Goal: Information Seeking & Learning: Learn about a topic

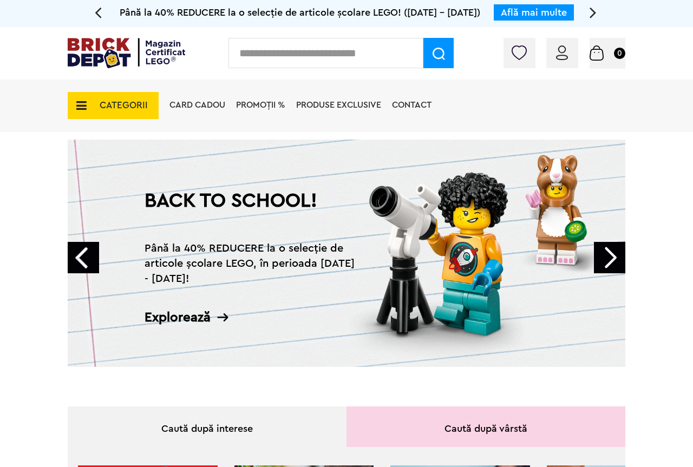
click at [603, 250] on link "Next" at bounding box center [609, 257] width 31 height 31
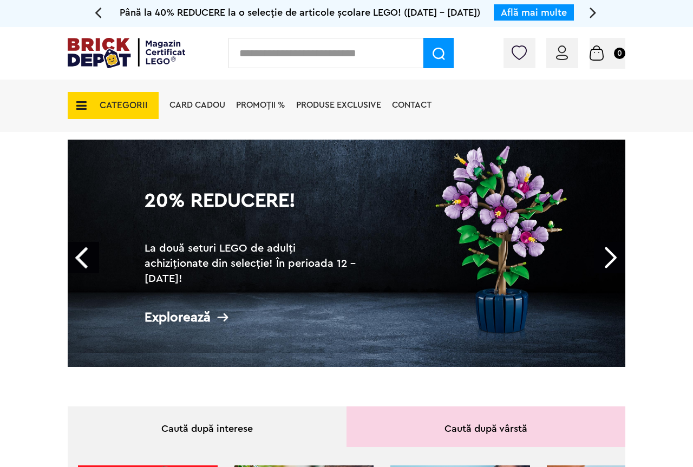
click at [605, 256] on link "Next" at bounding box center [609, 257] width 31 height 31
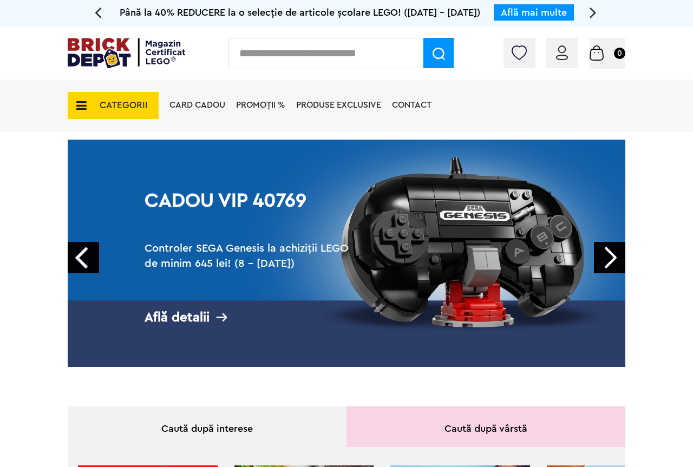
click at [605, 256] on link "Next" at bounding box center [609, 257] width 31 height 31
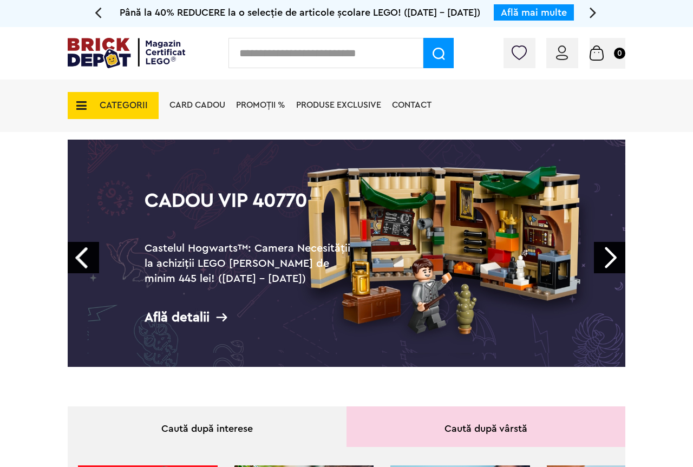
click at [605, 256] on link "Next" at bounding box center [609, 257] width 31 height 31
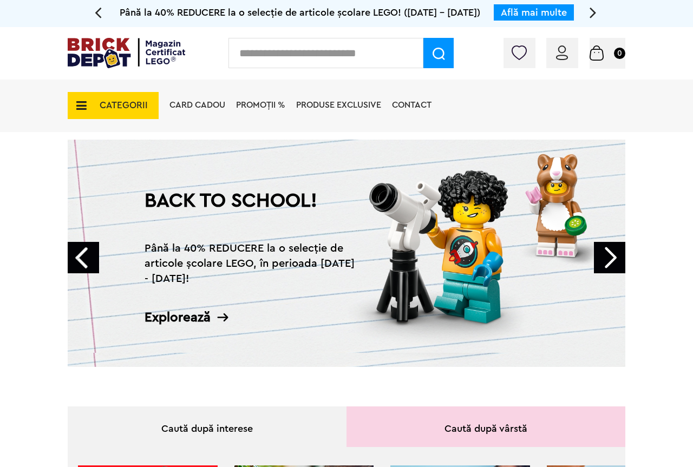
click at [230, 323] on icon at bounding box center [223, 318] width 14 height 14
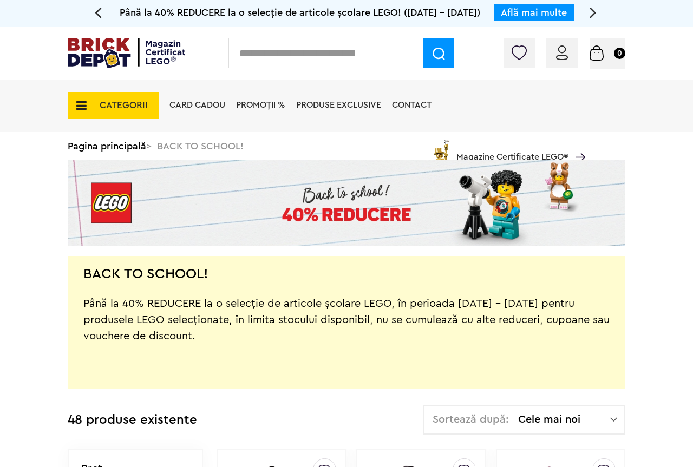
scroll to position [110, 0]
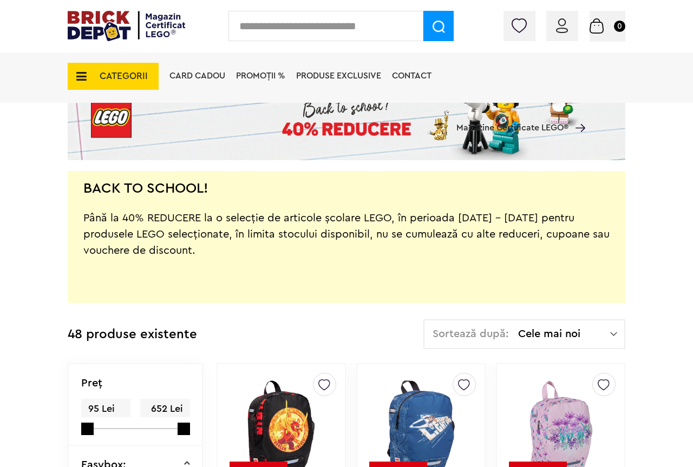
click at [616, 339] on img at bounding box center [613, 334] width 7 height 11
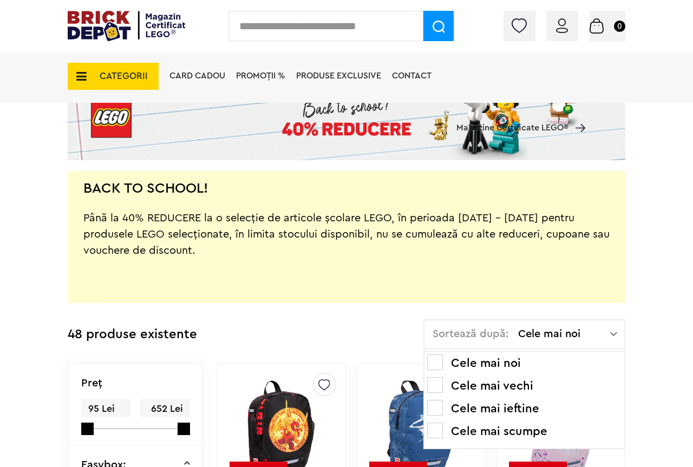
click at [499, 410] on li "Cele mai ieftine" at bounding box center [524, 408] width 194 height 17
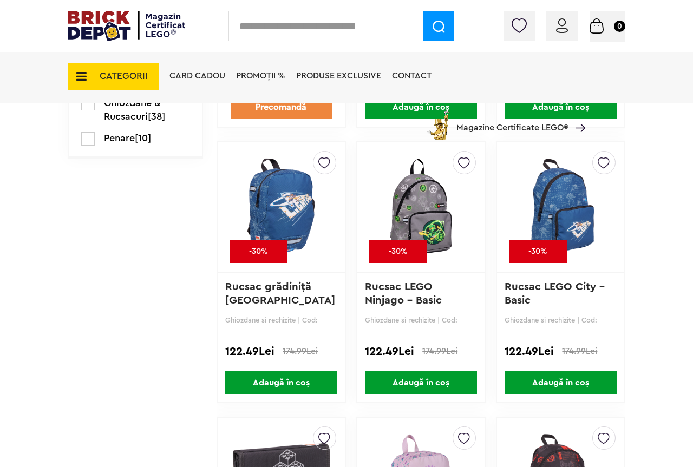
scroll to position [552, 0]
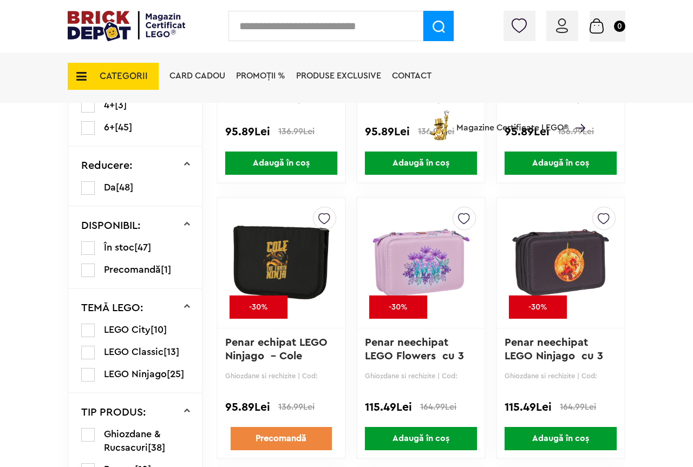
click at [83, 76] on icon at bounding box center [78, 76] width 17 height 12
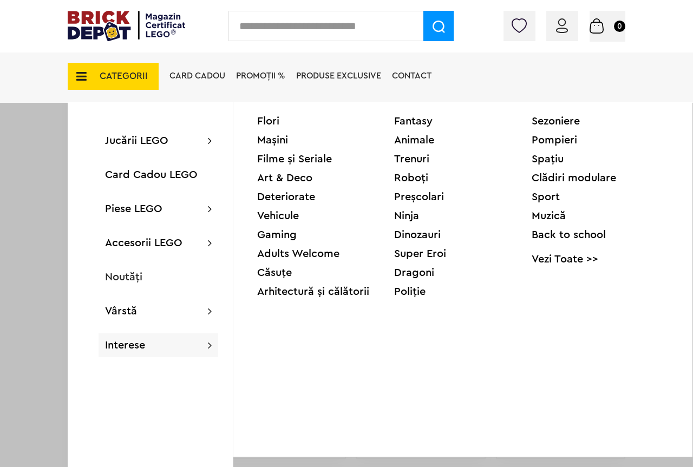
click at [302, 198] on div "Deteriorate" at bounding box center [325, 197] width 137 height 11
